Goal: Information Seeking & Learning: Learn about a topic

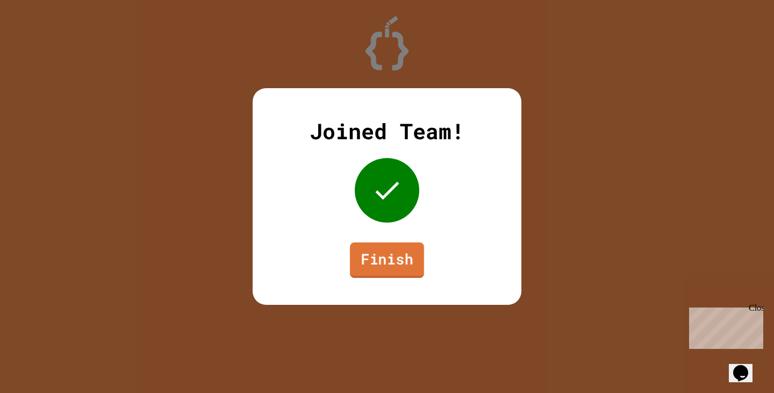
click at [389, 252] on link "Finish" at bounding box center [387, 259] width 74 height 35
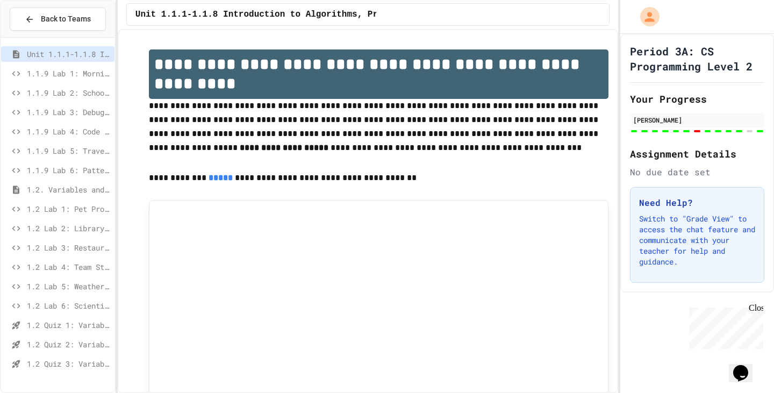
click at [93, 288] on span "1.2 Lab 5: Weather Station Debugger" at bounding box center [68, 286] width 83 height 11
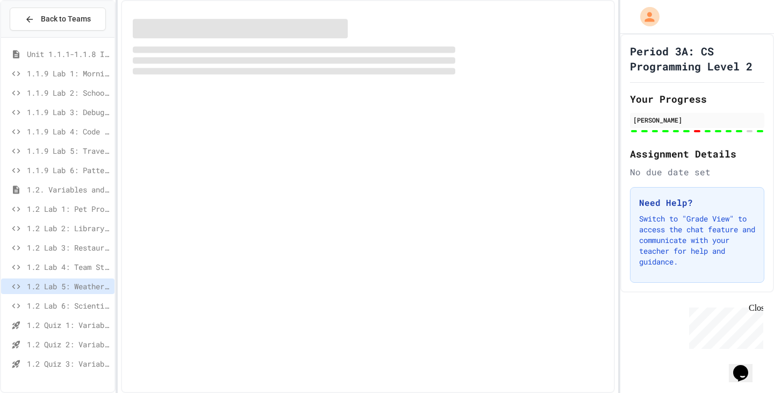
click at [92, 269] on span "1.2 Lab 4: Team Stats Calculator" at bounding box center [68, 266] width 83 height 11
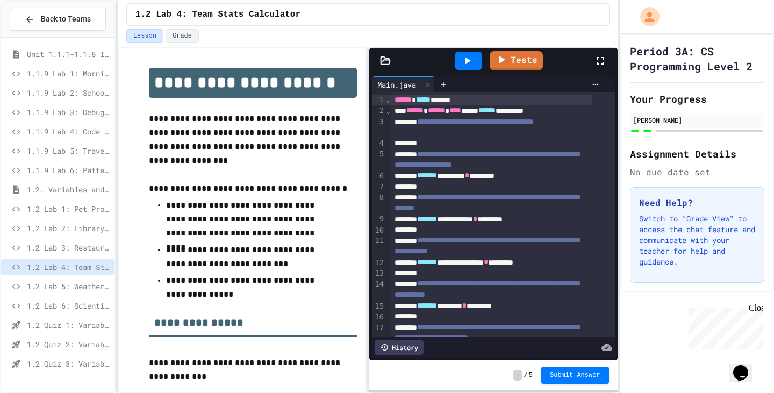
click at [79, 251] on span "1.2 Lab 3: Restaurant Order System" at bounding box center [68, 247] width 83 height 11
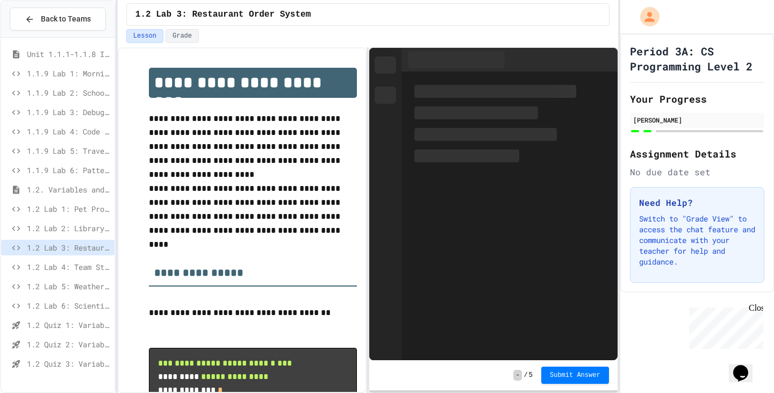
click at [82, 227] on span "1.2 Lab 2: Library Card Creator" at bounding box center [68, 228] width 83 height 11
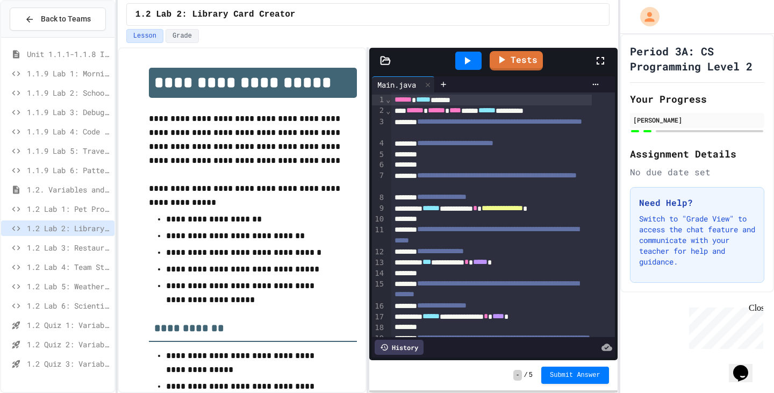
click at [473, 59] on icon at bounding box center [467, 60] width 13 height 13
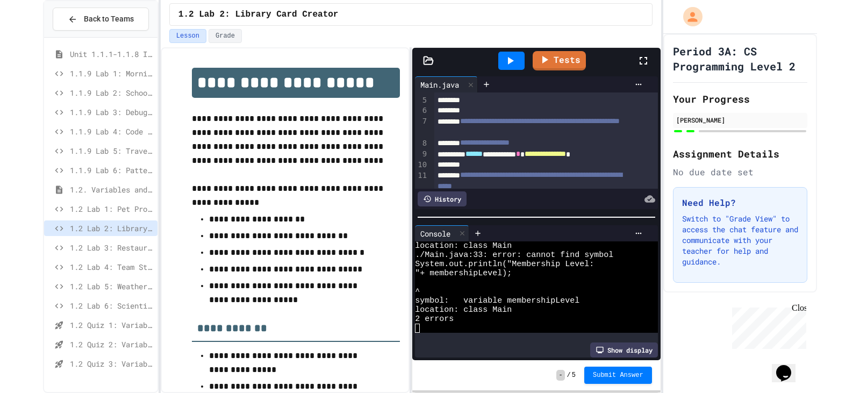
scroll to position [54, 0]
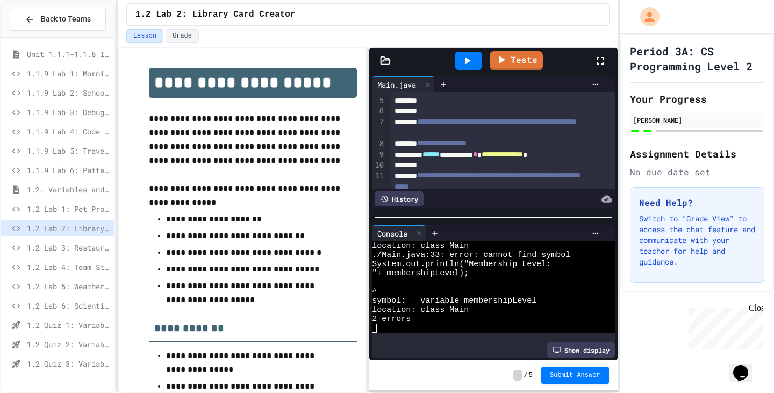
click at [78, 210] on span "1.2 Lab 1: Pet Profile Fix" at bounding box center [68, 208] width 83 height 11
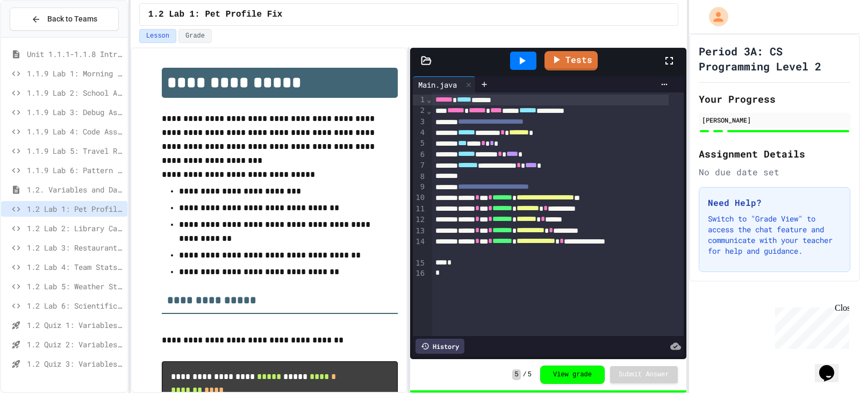
click at [102, 221] on div "1.2 Lab 2: Library Card Creator" at bounding box center [64, 228] width 126 height 16
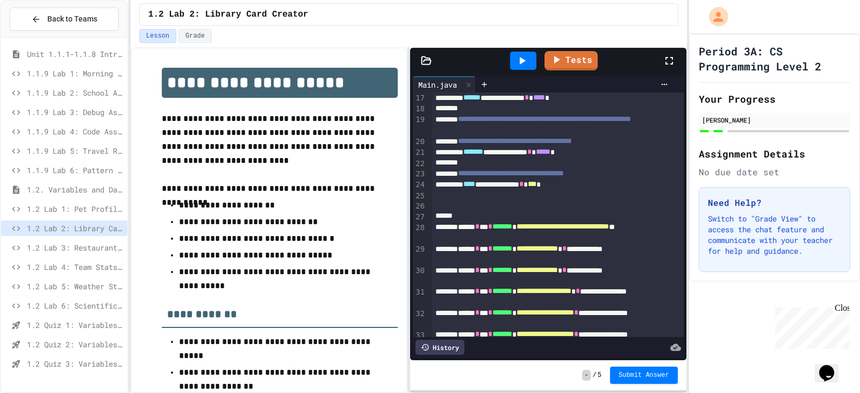
scroll to position [273, 0]
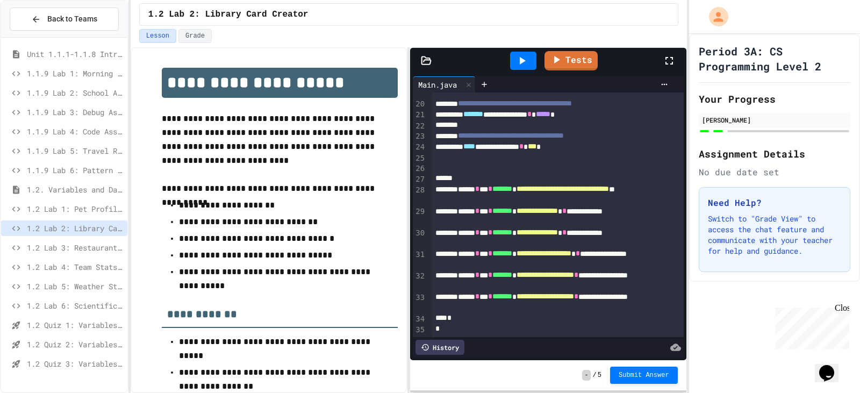
click at [517, 68] on div at bounding box center [523, 61] width 26 height 18
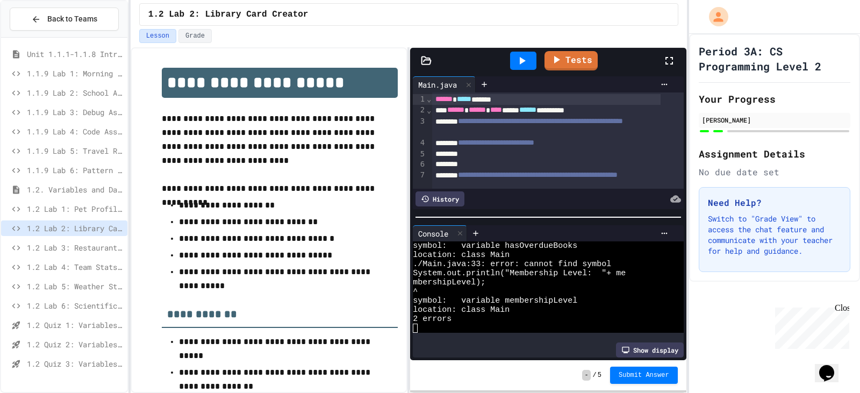
scroll to position [0, 0]
click at [448, 112] on div "**********" at bounding box center [546, 110] width 229 height 11
click at [518, 63] on icon at bounding box center [522, 60] width 13 height 13
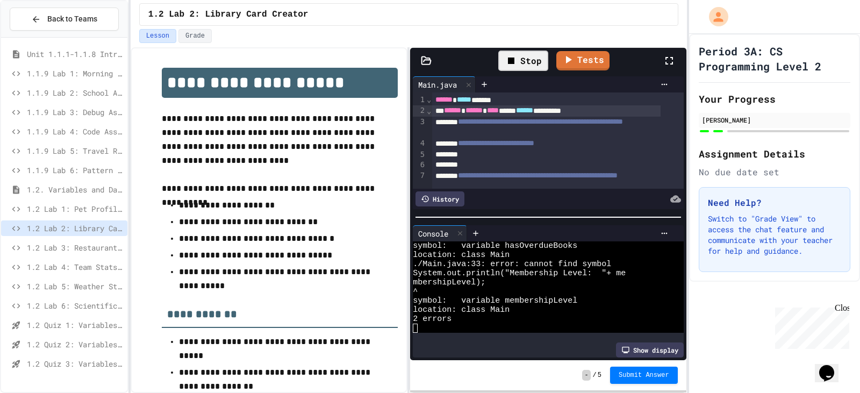
scroll to position [37, 0]
click at [443, 111] on div "**********" at bounding box center [546, 110] width 229 height 11
click at [531, 72] on div at bounding box center [523, 60] width 37 height 29
click at [527, 61] on icon at bounding box center [522, 60] width 13 height 13
click at [453, 113] on div "**********" at bounding box center [546, 110] width 229 height 11
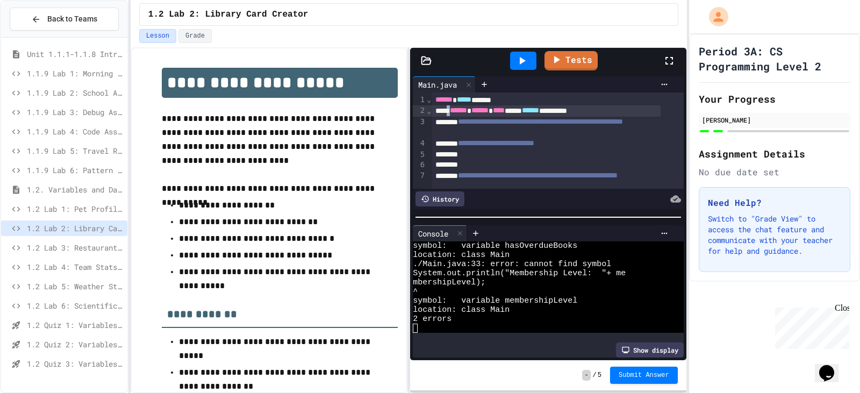
click at [453, 113] on div "**********" at bounding box center [546, 110] width 229 height 11
click at [506, 70] on div at bounding box center [523, 60] width 37 height 29
click at [514, 68] on div at bounding box center [523, 61] width 26 height 18
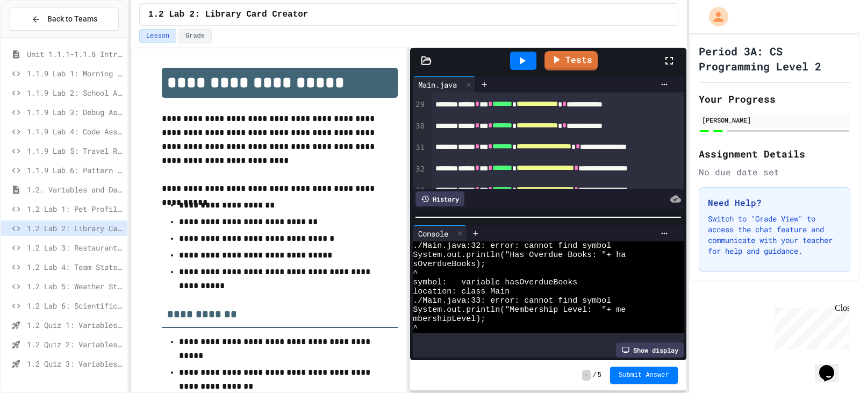
scroll to position [417, 0]
